Goal: Navigation & Orientation: Understand site structure

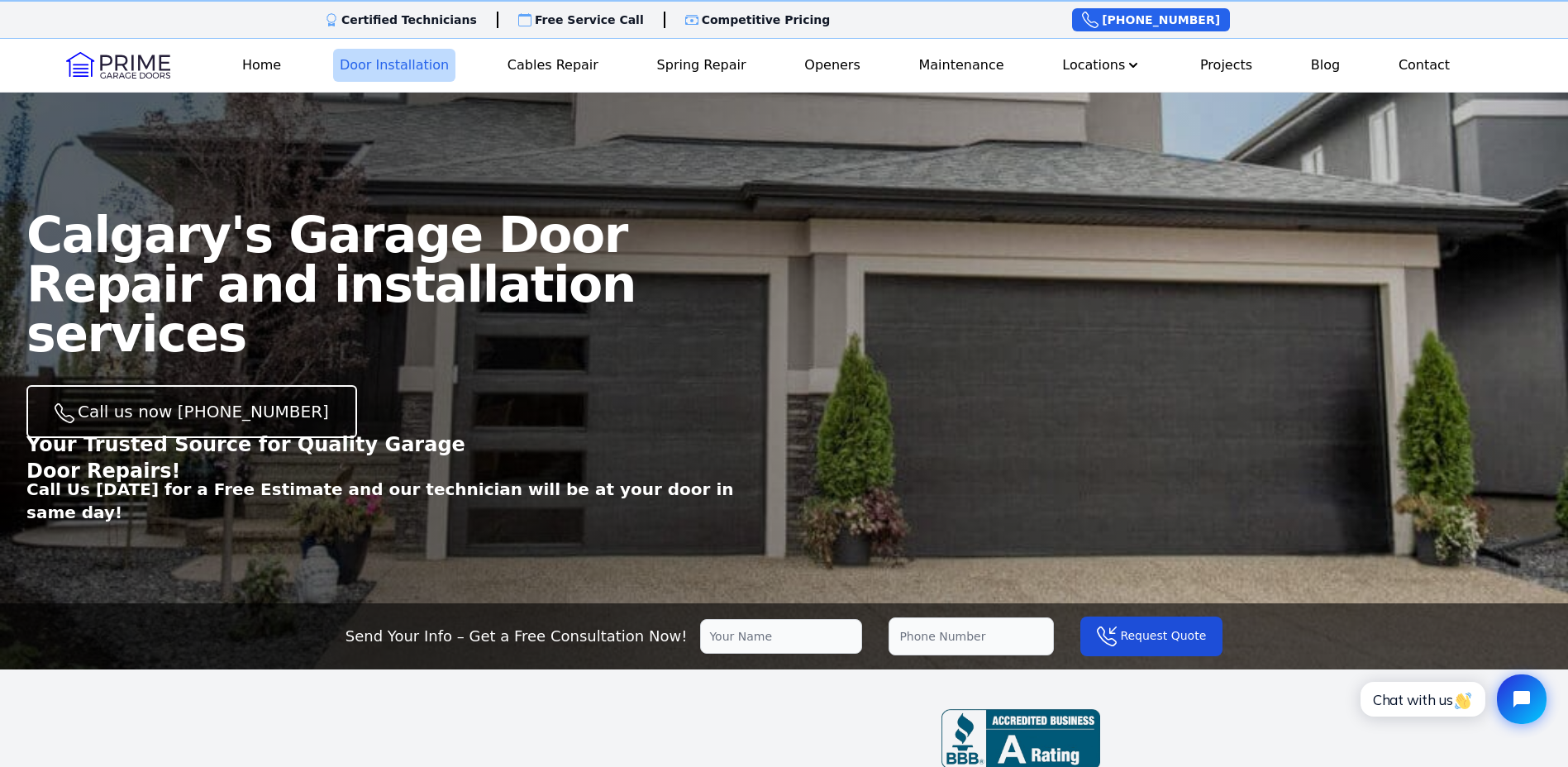
click at [424, 71] on link "Door Installation" at bounding box center [394, 65] width 123 height 33
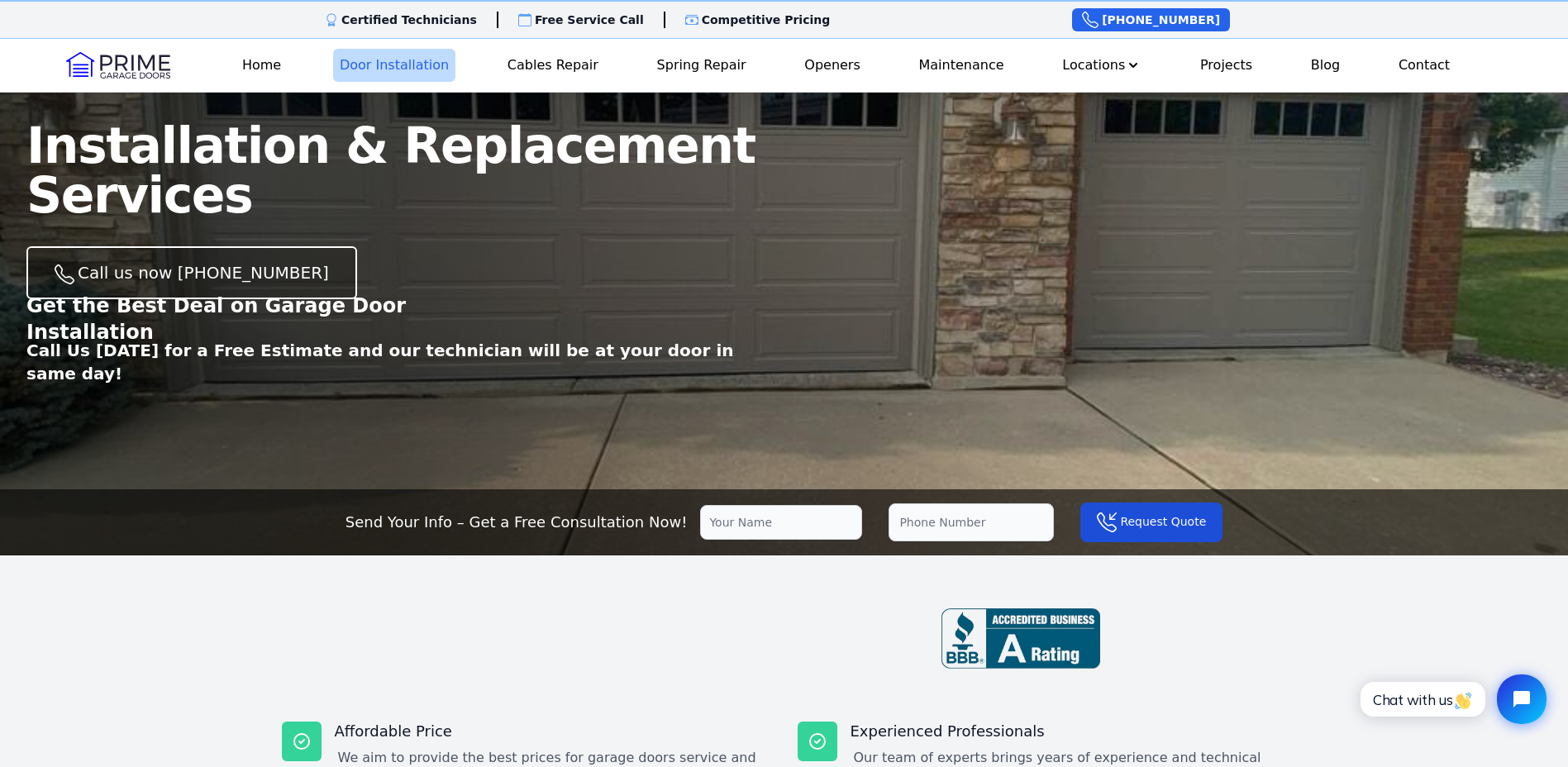
scroll to position [82, 0]
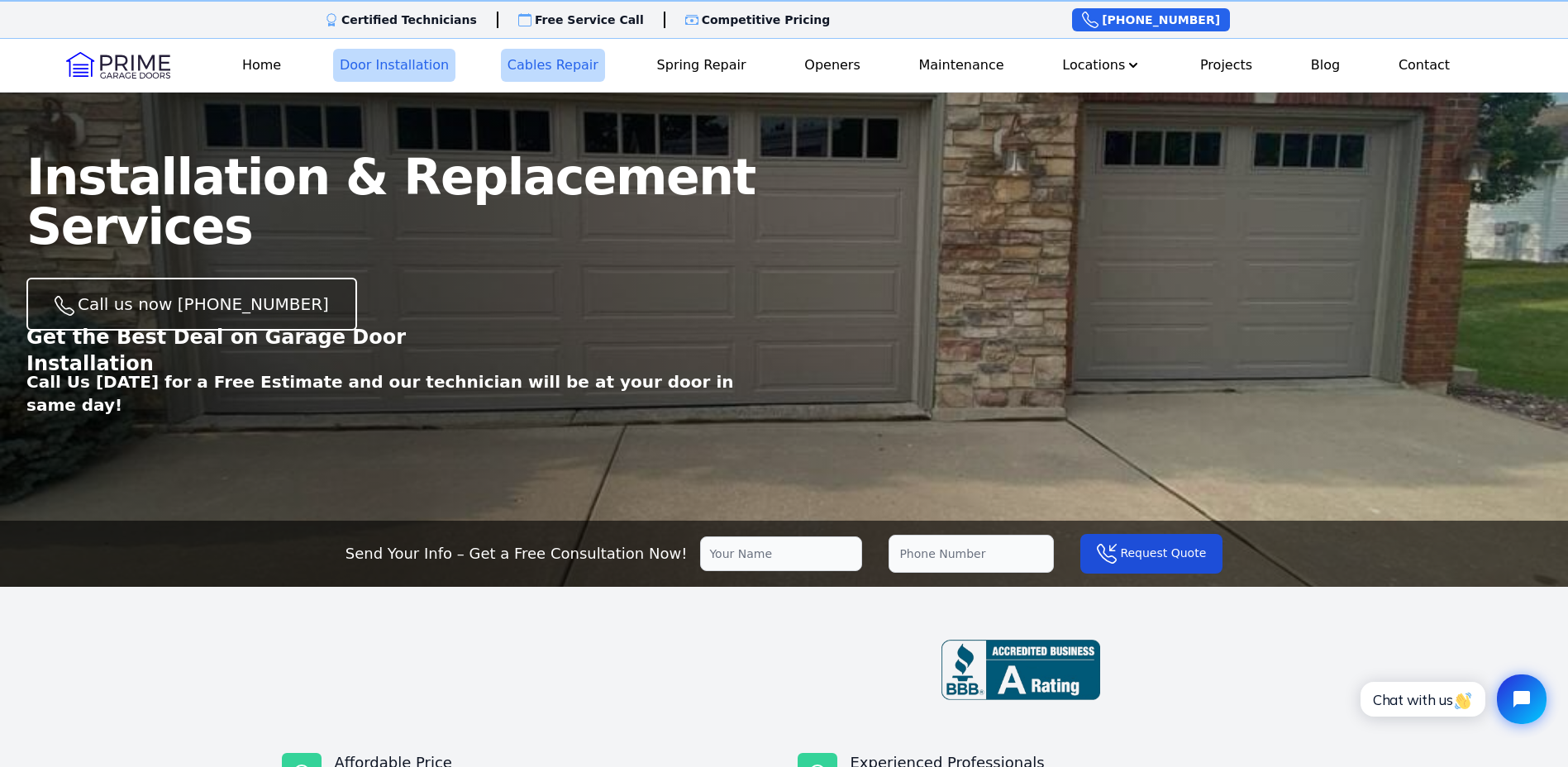
click at [539, 68] on link "Cables Repair" at bounding box center [552, 65] width 104 height 33
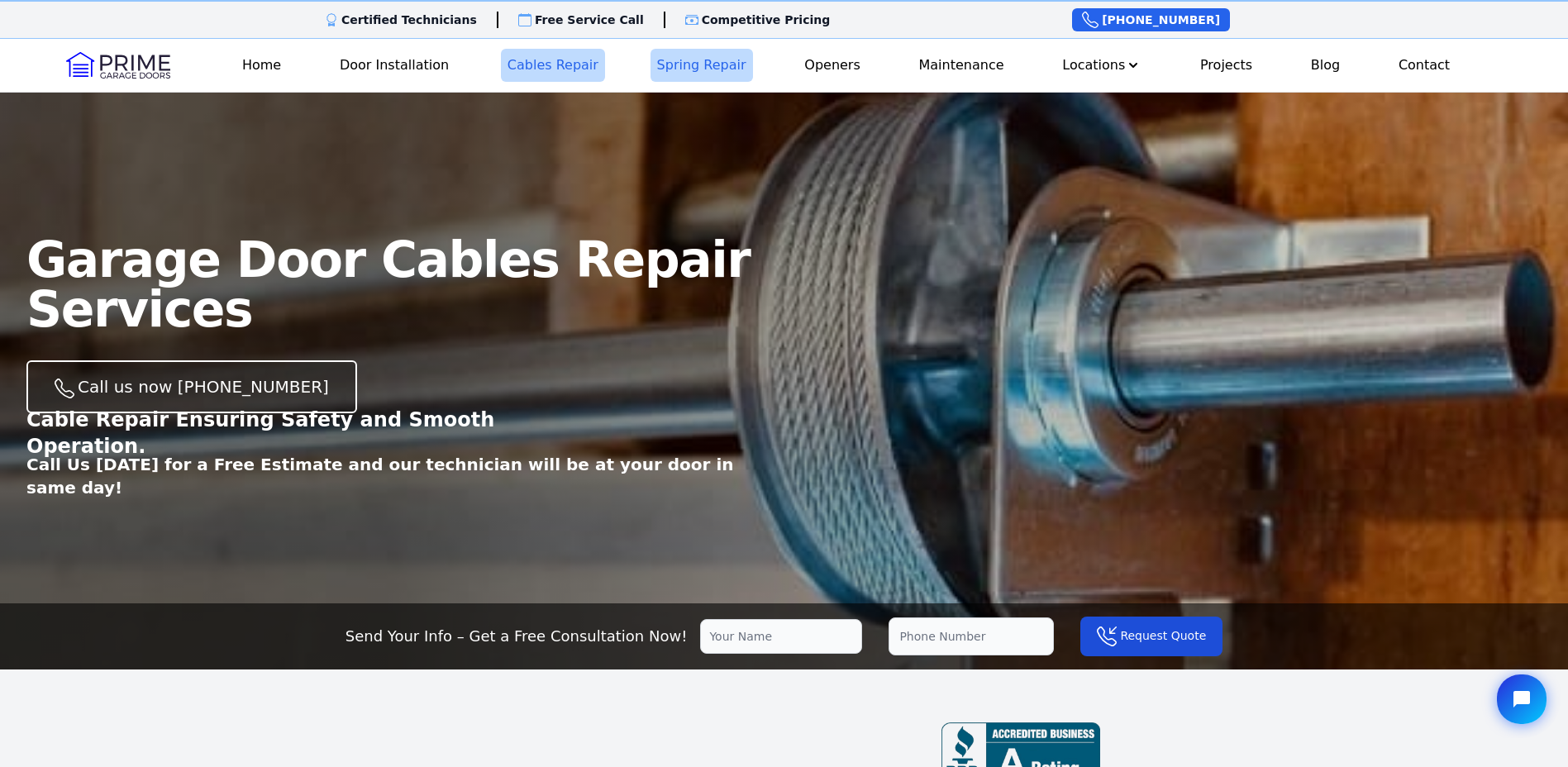
click at [682, 68] on link "Spring Repair" at bounding box center [702, 65] width 103 height 33
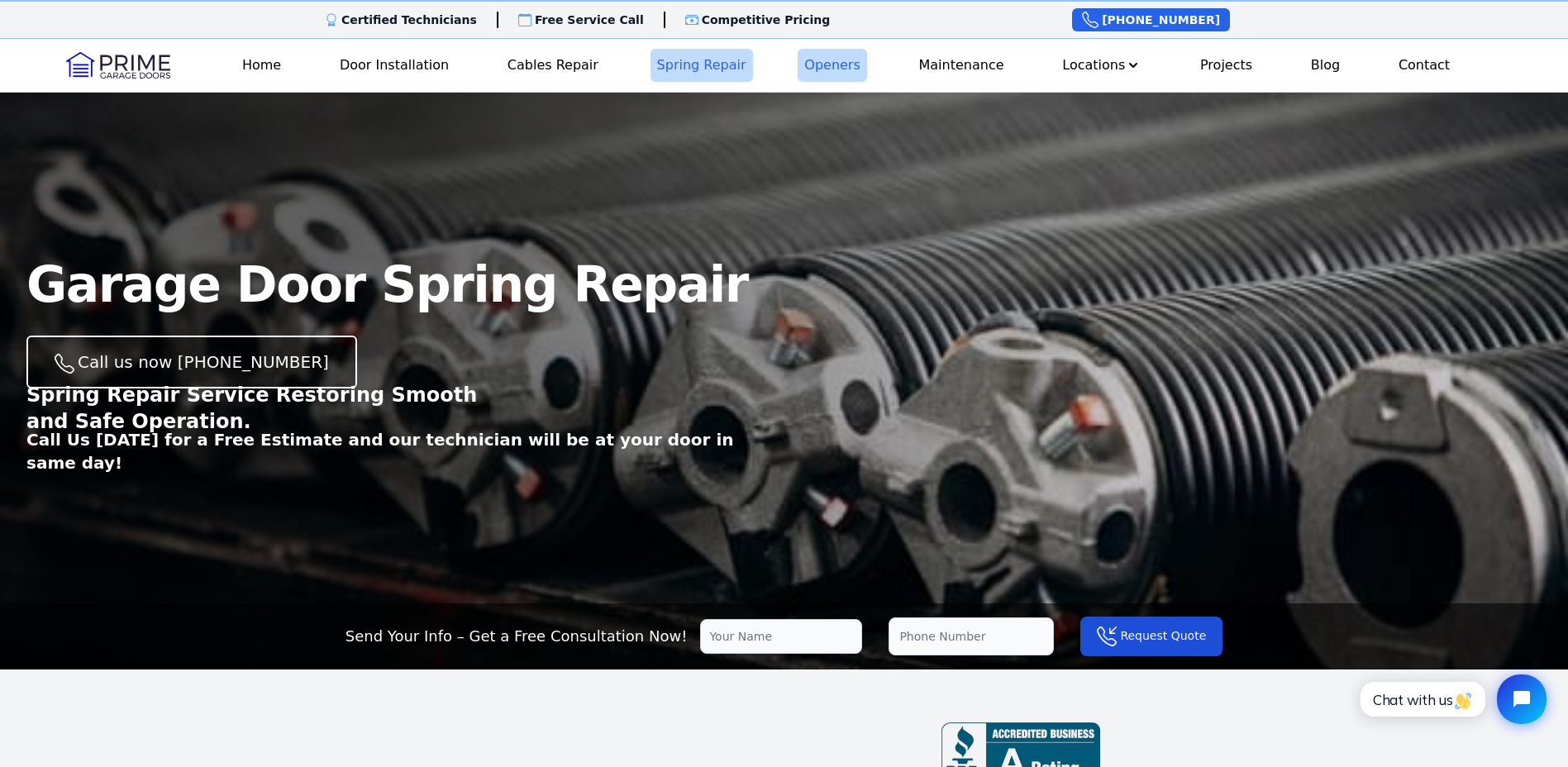
click at [824, 74] on link "Openers" at bounding box center [832, 65] width 69 height 33
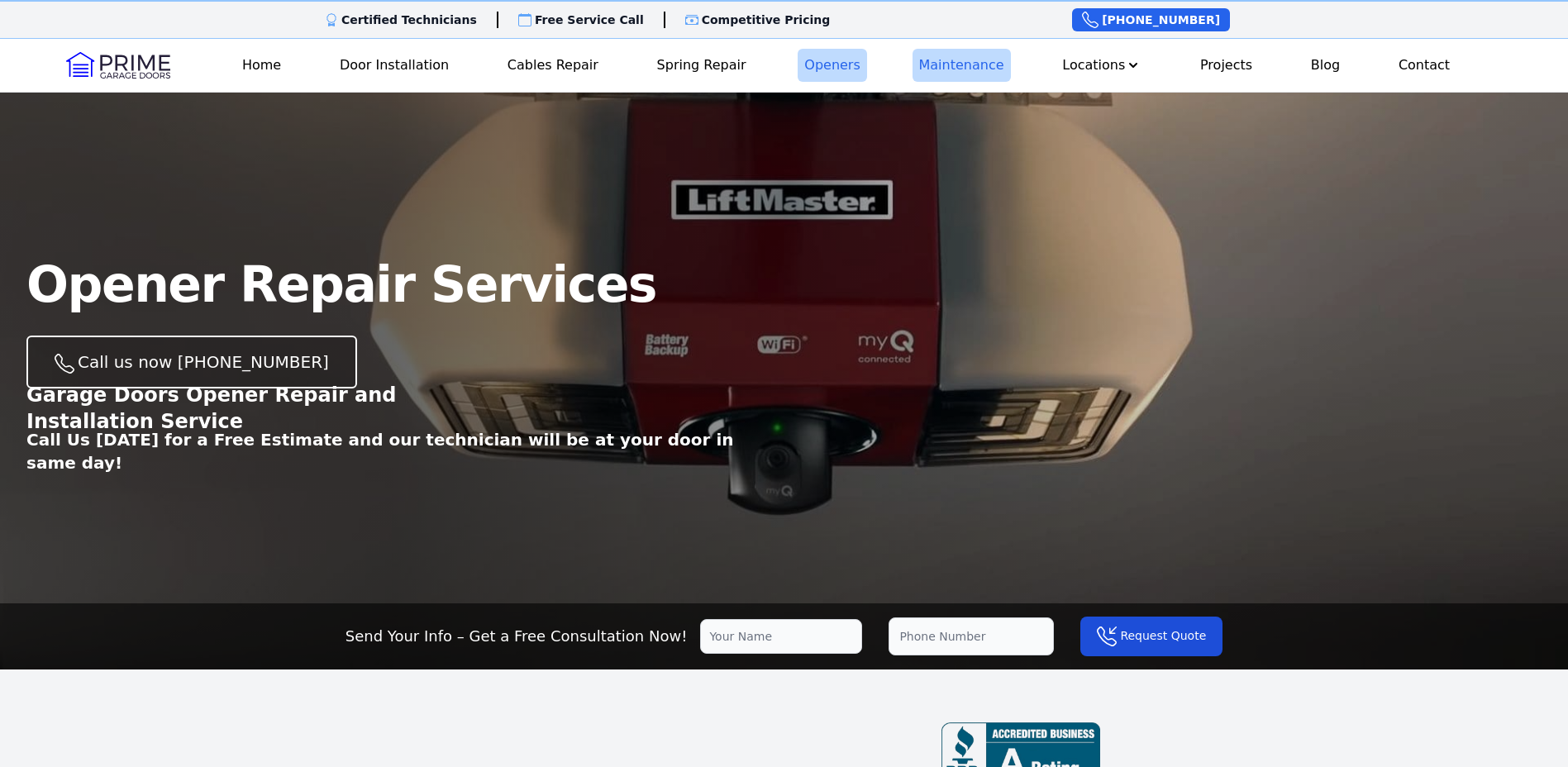
click at [946, 73] on link "Maintenance" at bounding box center [961, 65] width 99 height 33
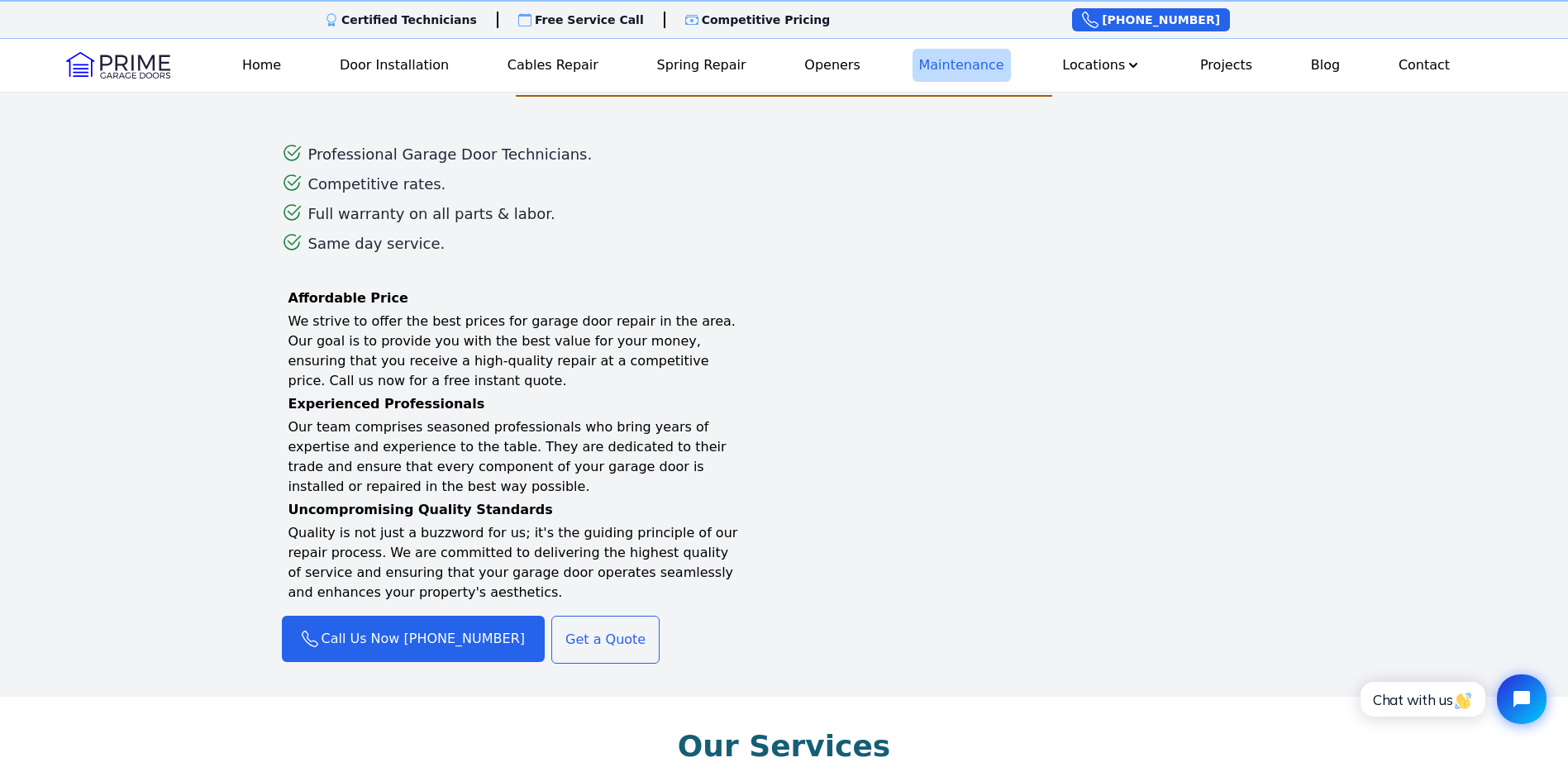
scroll to position [1074, 0]
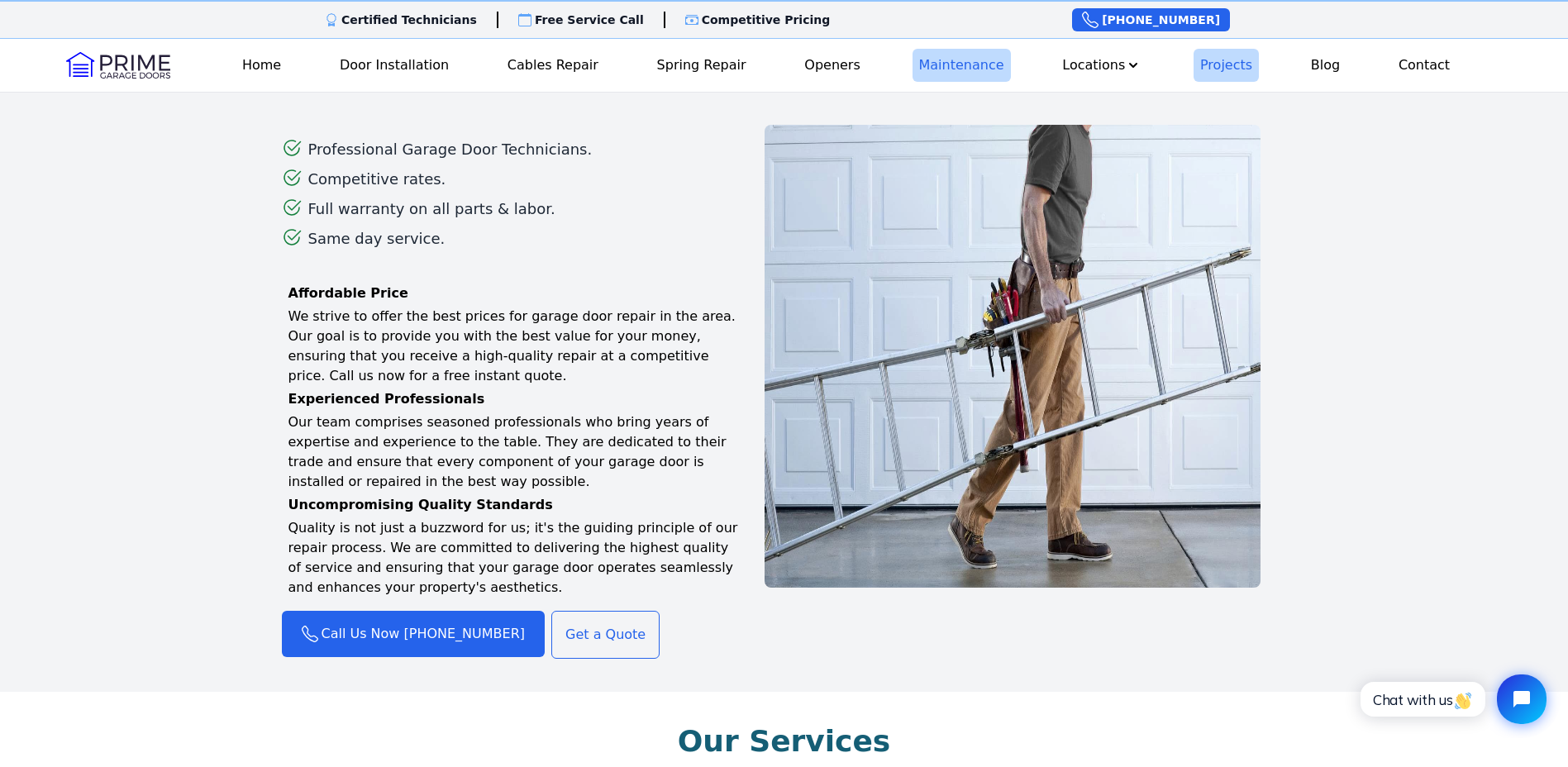
click at [1222, 69] on link "Projects" at bounding box center [1226, 65] width 65 height 33
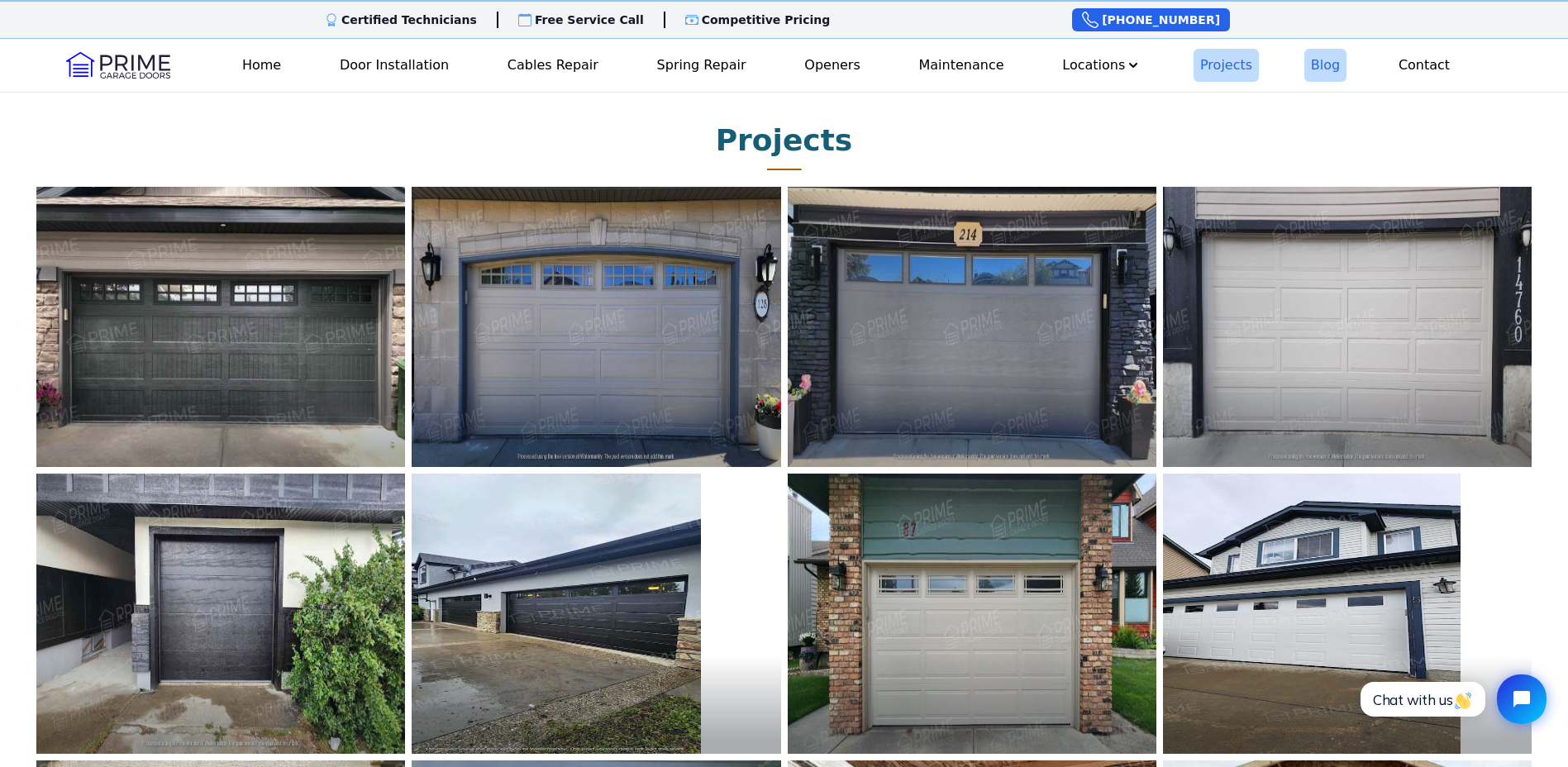
click at [1332, 74] on link "Blog" at bounding box center [1325, 65] width 42 height 33
click at [758, 23] on p "Competitive Pricing" at bounding box center [766, 19] width 129 height 16
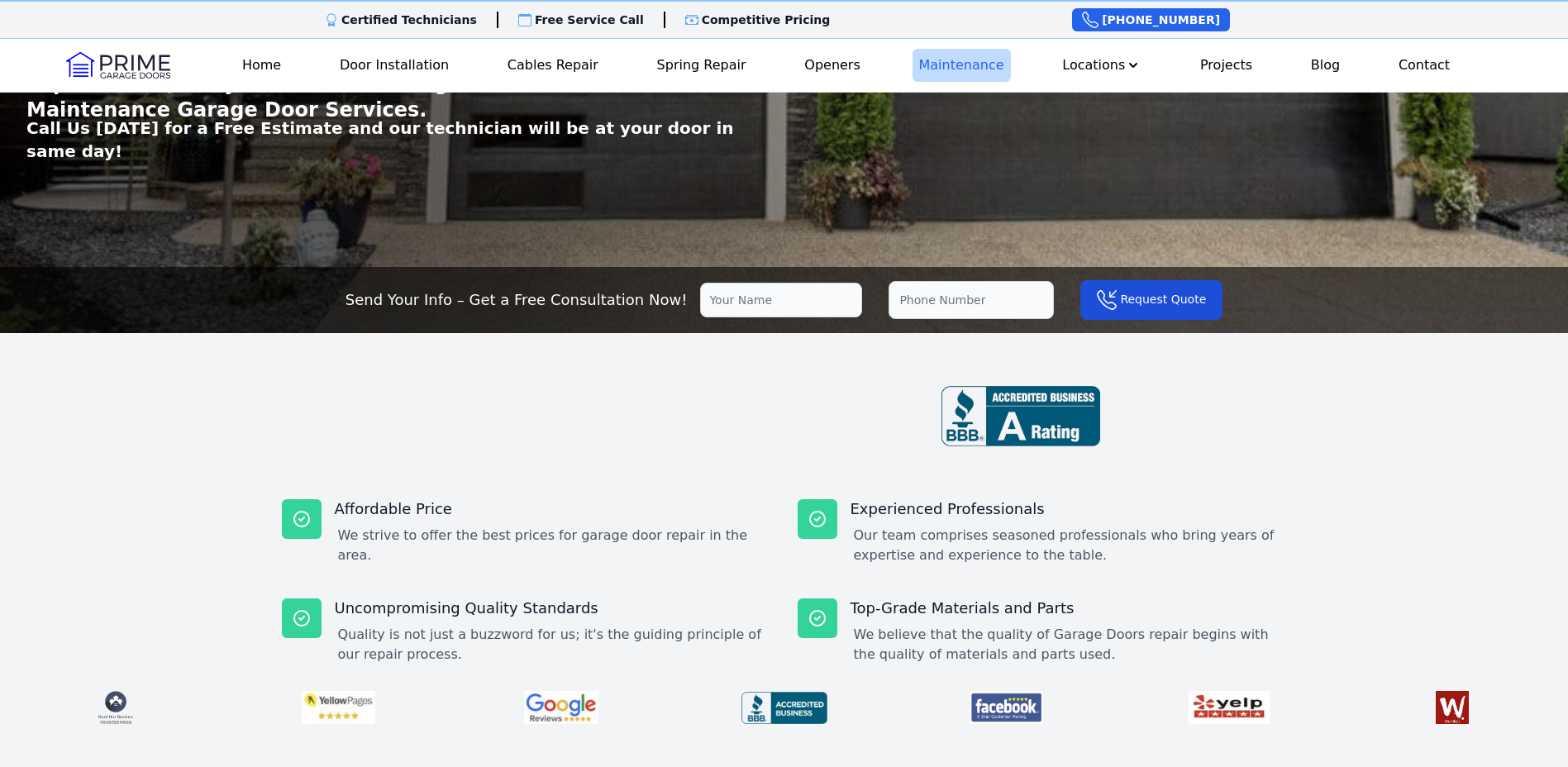
scroll to position [687, 0]
